Goal: Find specific page/section: Find specific page/section

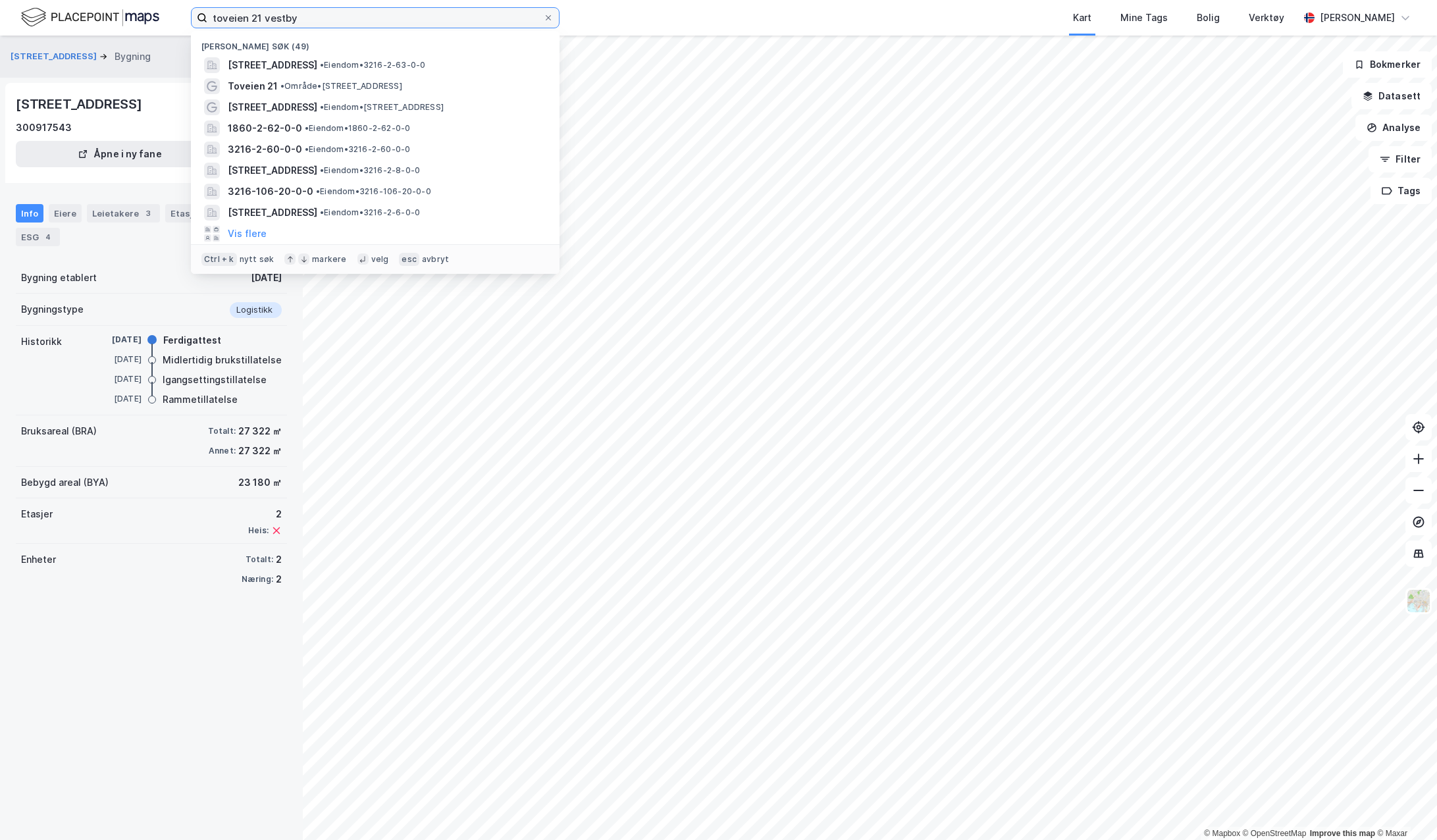
drag, startPoint x: 287, startPoint y: 11, endPoint x: -251, endPoint y: -75, distance: 544.8
click at [0, 0] on html "toveien 21 [PERSON_NAME] søk (49) [STREET_ADDRESS] • Eiendom • 3216-2-63-0-0 To…" at bounding box center [718, 420] width 1437 height 840
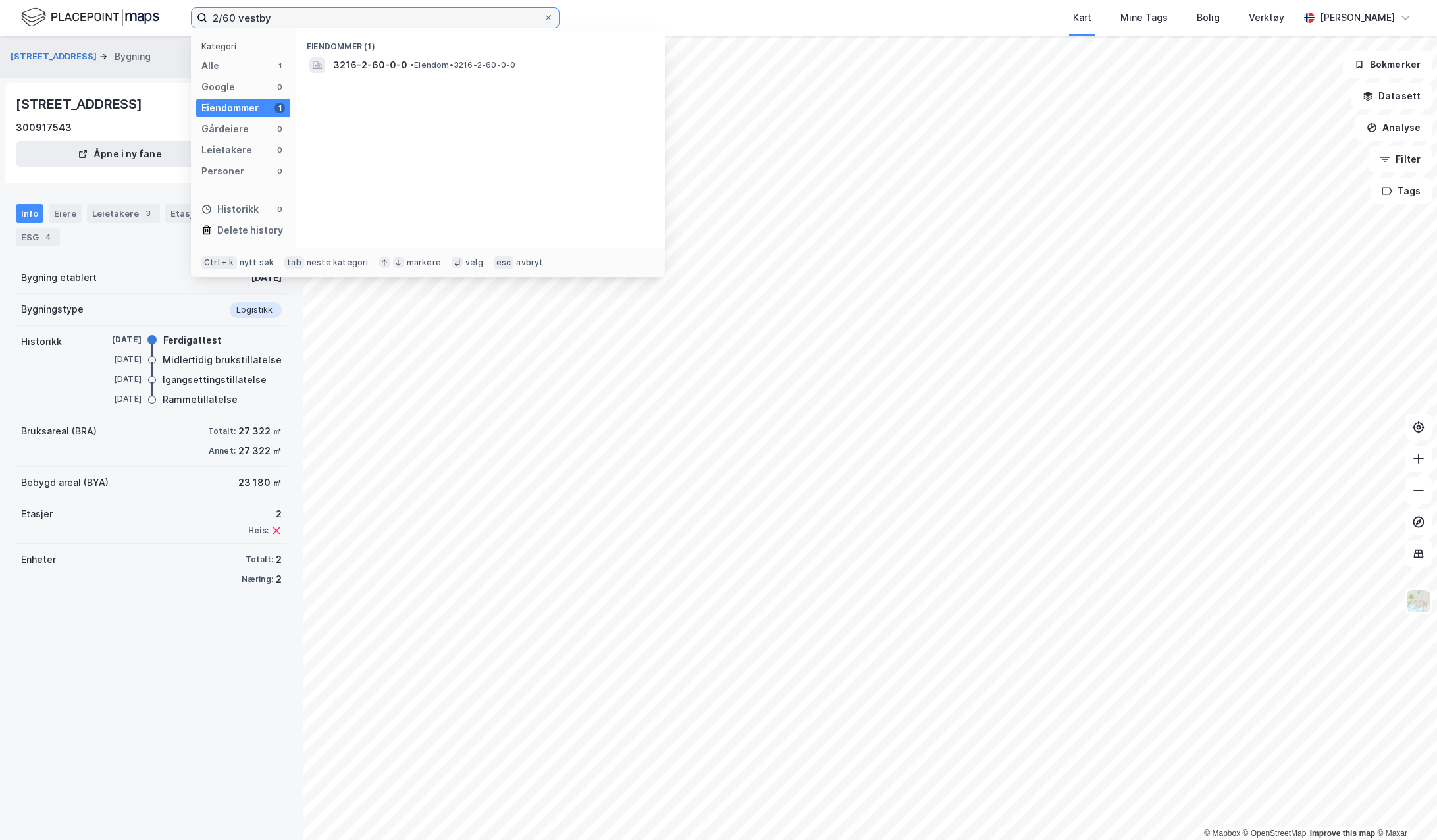
type input "2/60 vestby"
click at [410, 65] on span "•" at bounding box center [412, 65] width 4 height 10
